Goal: Understand process/instructions: Learn how to perform a task or action

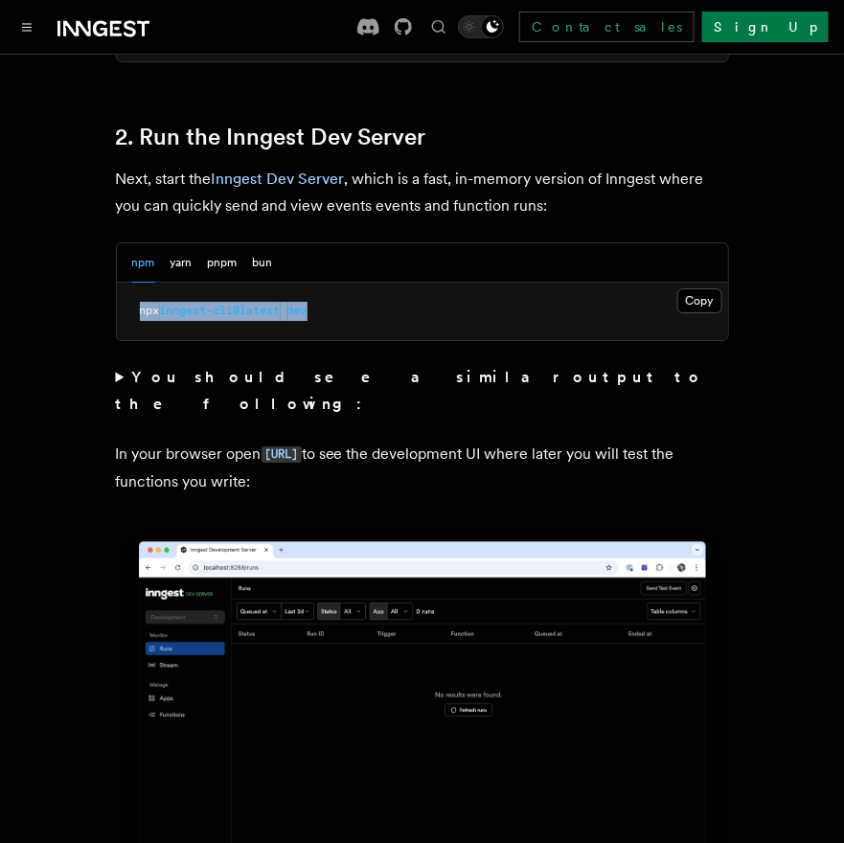
scroll to position [1277, 0]
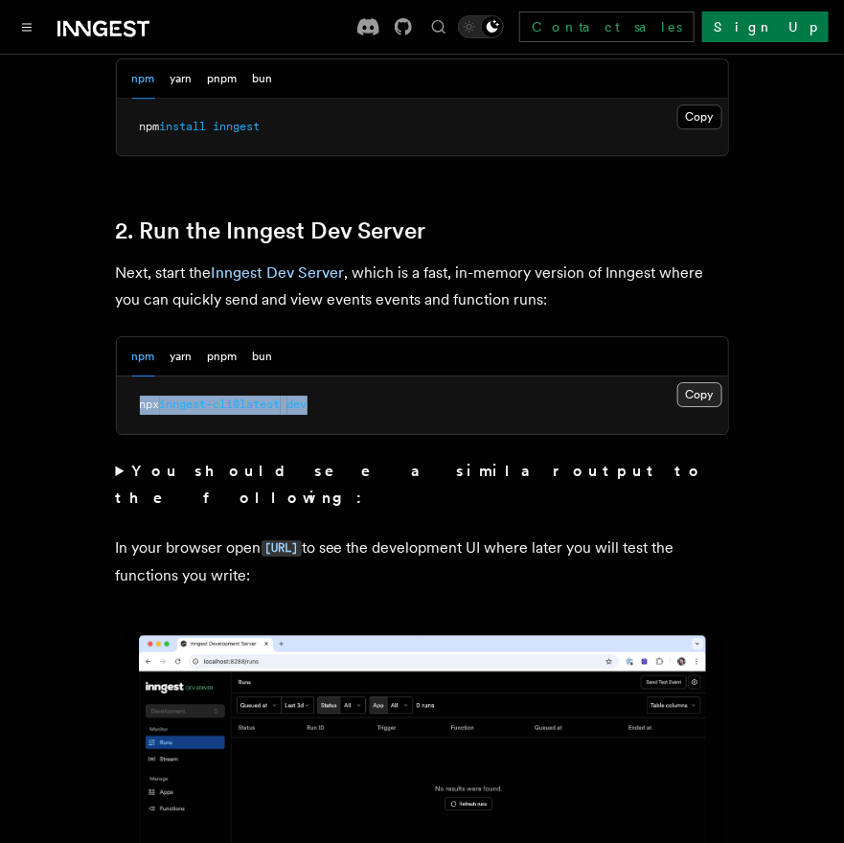
click at [693, 382] on button "Copy Copied" at bounding box center [699, 394] width 45 height 25
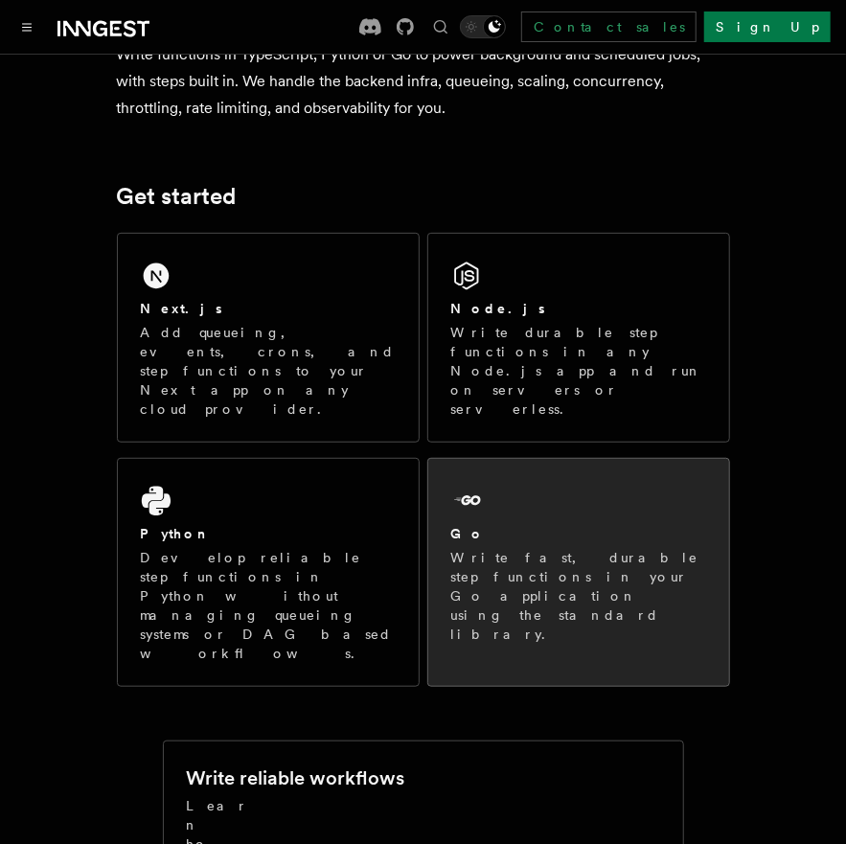
scroll to position [25, 0]
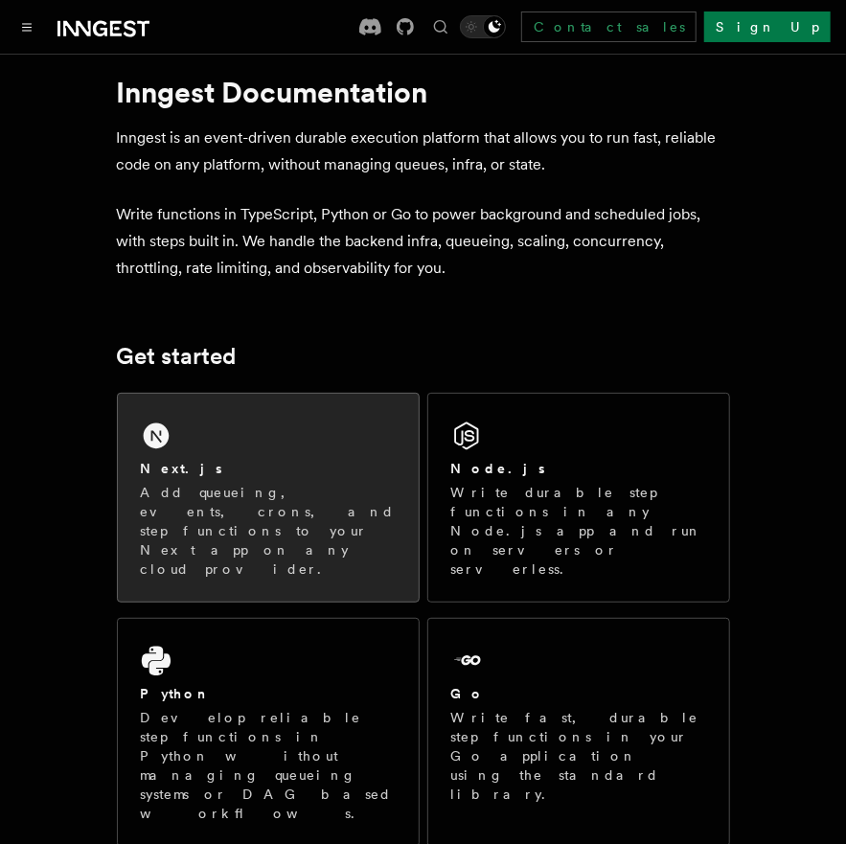
click at [319, 460] on div "Next.js" at bounding box center [268, 469] width 255 height 20
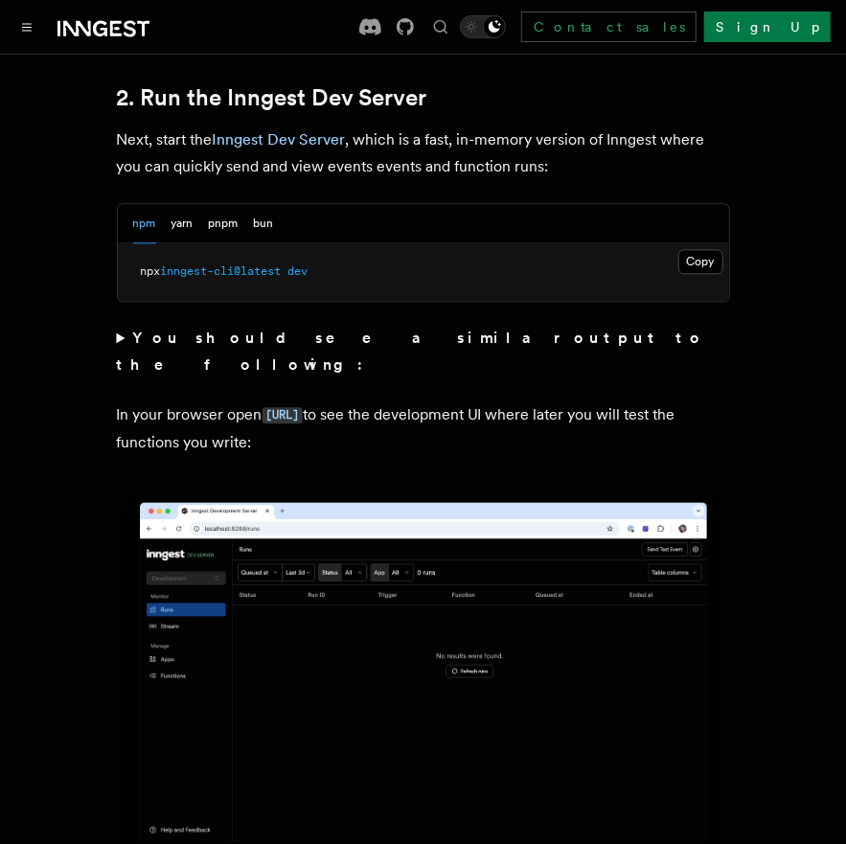
scroll to position [1437, 0]
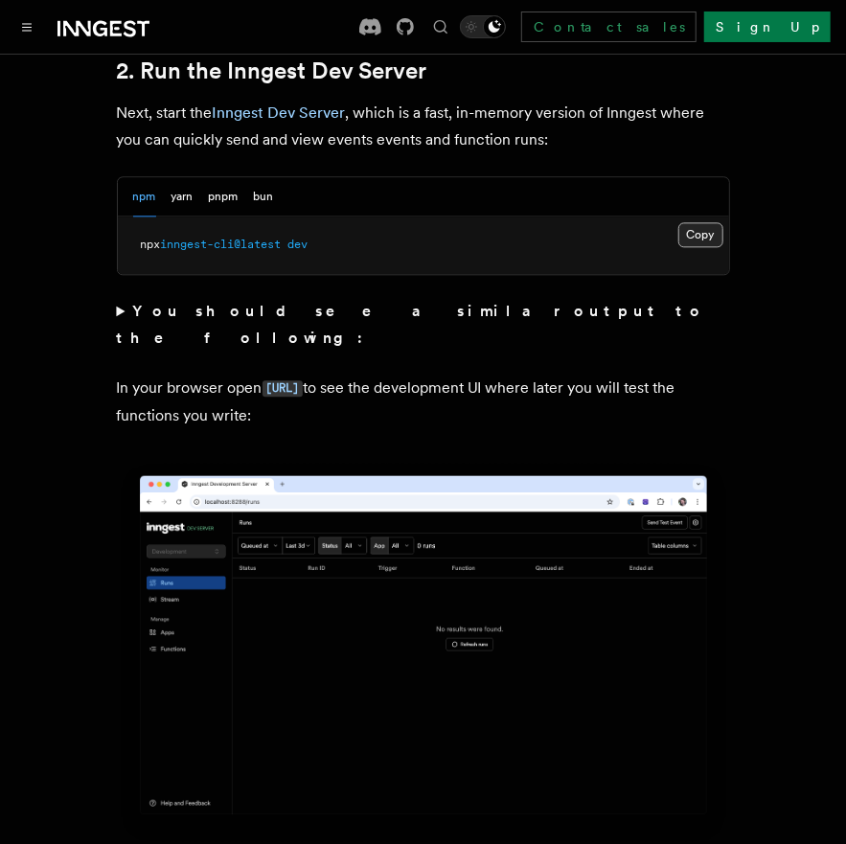
click at [683, 222] on button "Copy Copied" at bounding box center [700, 234] width 45 height 25
click at [693, 222] on button "Copy Copied" at bounding box center [700, 234] width 45 height 25
drag, startPoint x: 681, startPoint y: 210, endPoint x: 695, endPoint y: 224, distance: 20.3
click at [681, 222] on button "Copy Copied" at bounding box center [700, 234] width 45 height 25
